Goal: Browse casually: Explore the website without a specific task or goal

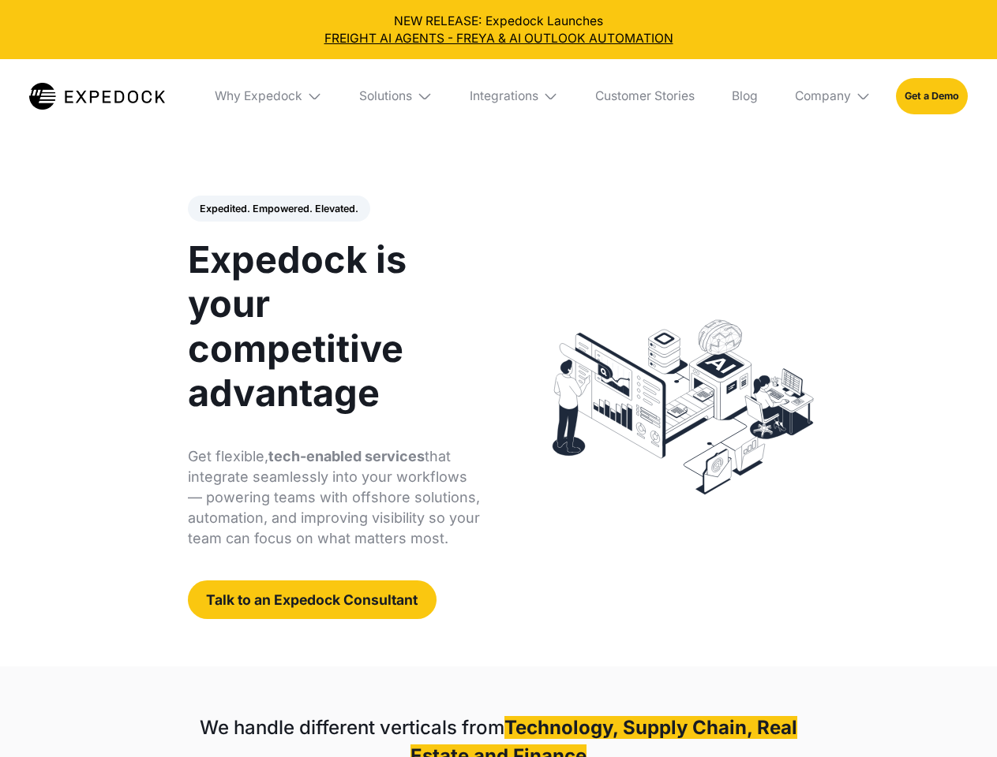
select select
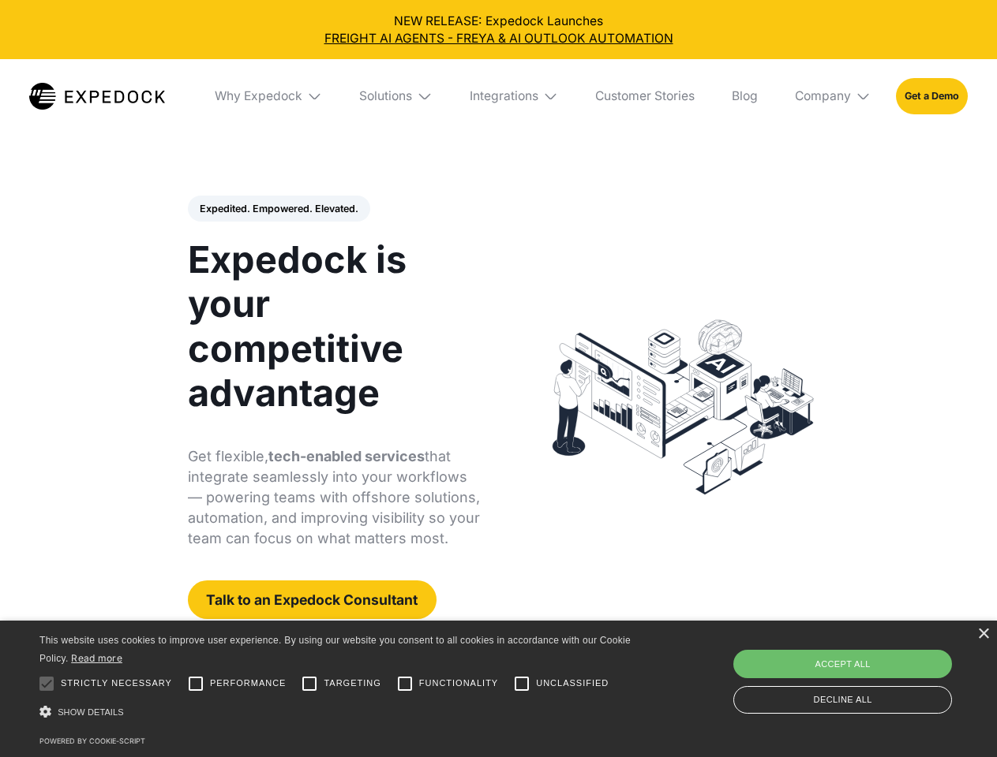
click at [498, 96] on div "Integrations" at bounding box center [503, 96] width 69 height 16
click at [269, 96] on div "Why Expedock" at bounding box center [245, 96] width 88 height 16
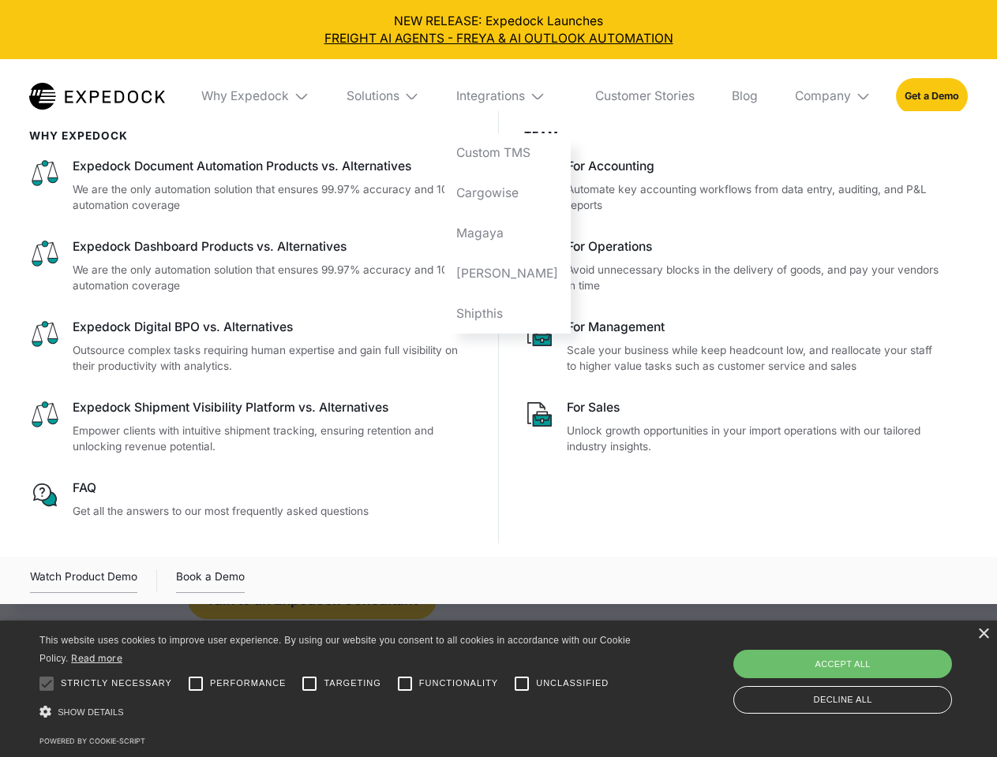
click at [397, 96] on div "Solutions" at bounding box center [372, 96] width 53 height 16
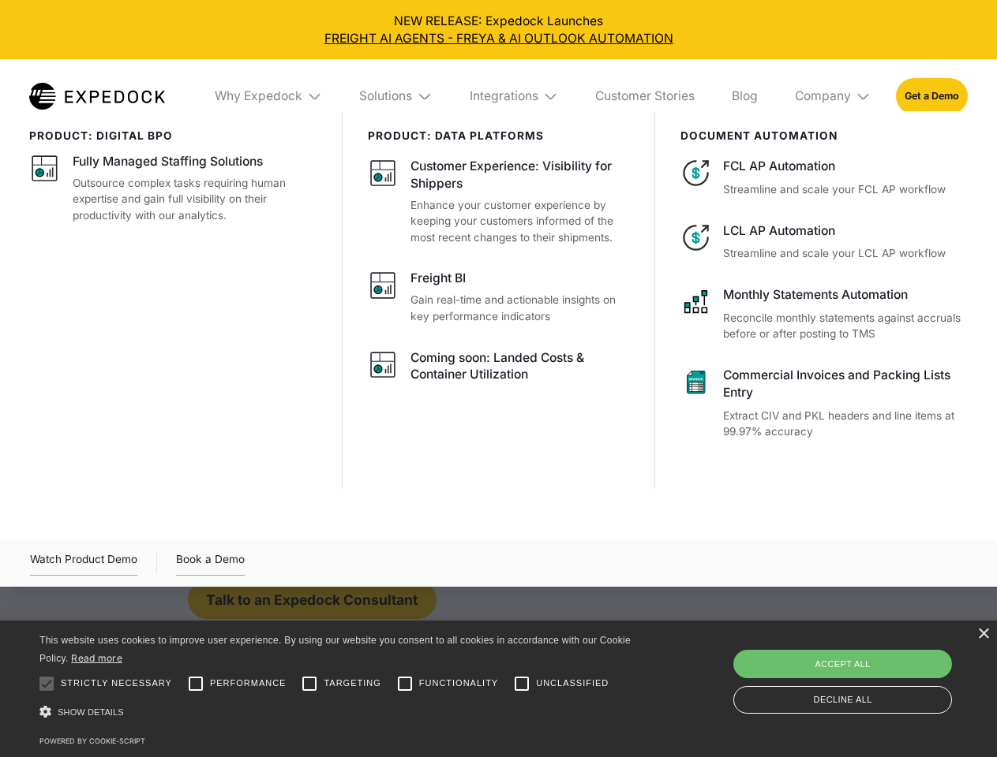
click at [514, 96] on div "Integrations" at bounding box center [503, 96] width 69 height 16
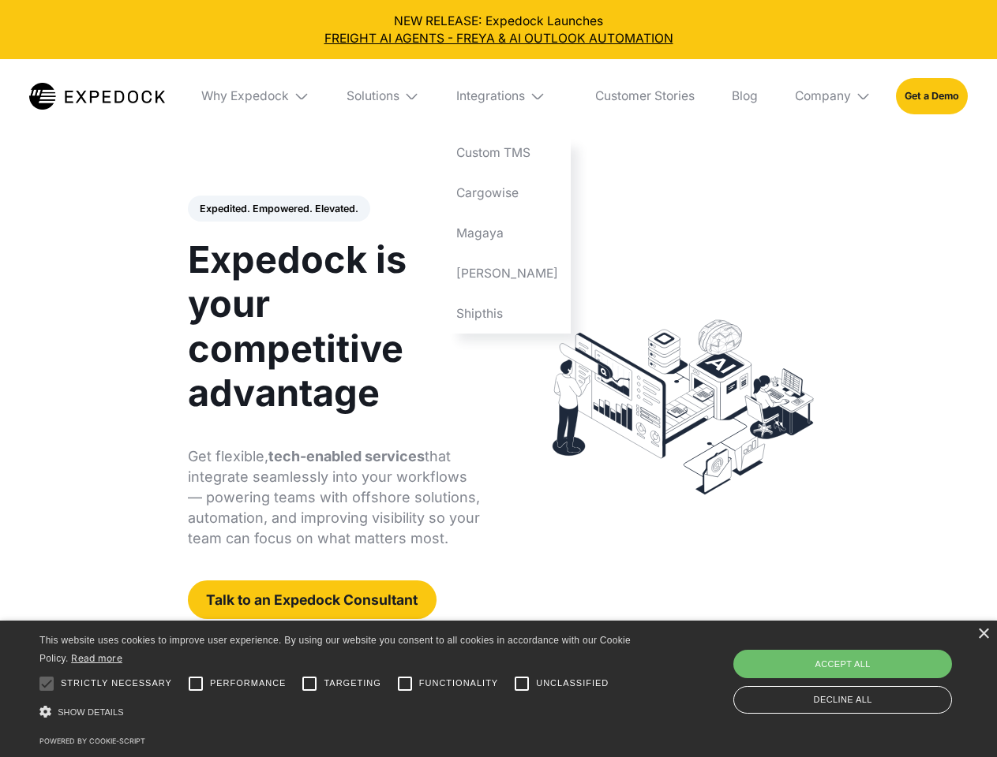
click at [833, 96] on div "Company" at bounding box center [823, 96] width 56 height 16
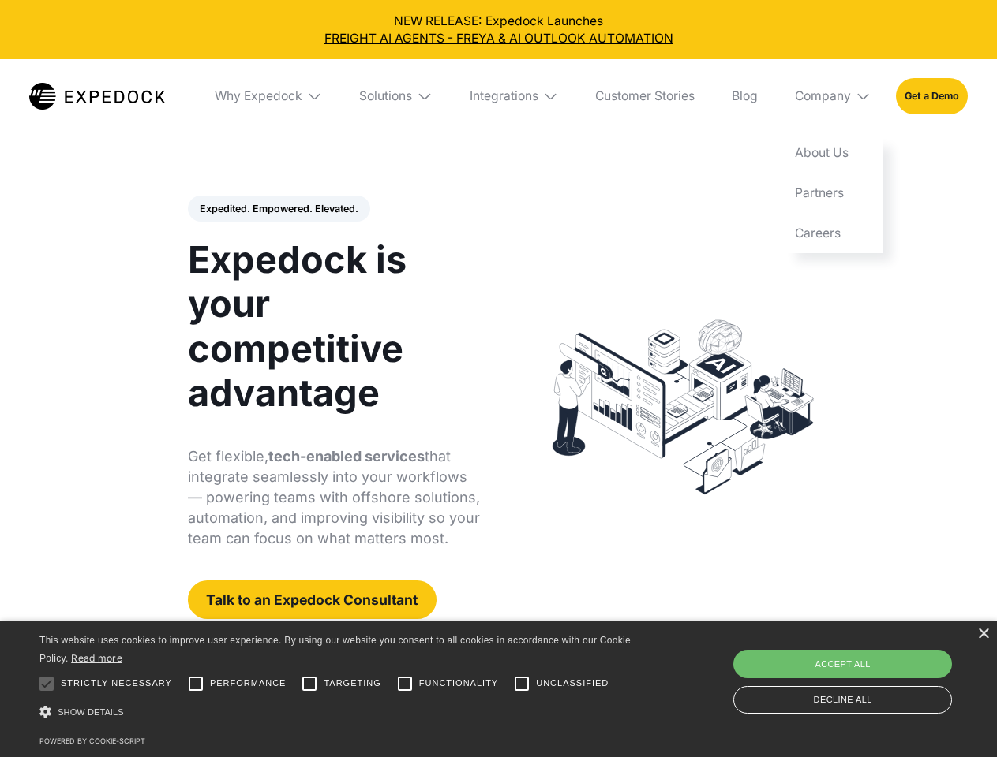
click at [278, 209] on div "Expedited. Empowered. Elevated. Automate Freight Document Extraction at 99.97% …" at bounding box center [334, 408] width 293 height 424
click at [47, 684] on div at bounding box center [47, 684] width 32 height 32
click at [196, 684] on input "Performance" at bounding box center [196, 684] width 32 height 32
checkbox input "true"
